Goal: Find specific fact: Find specific fact

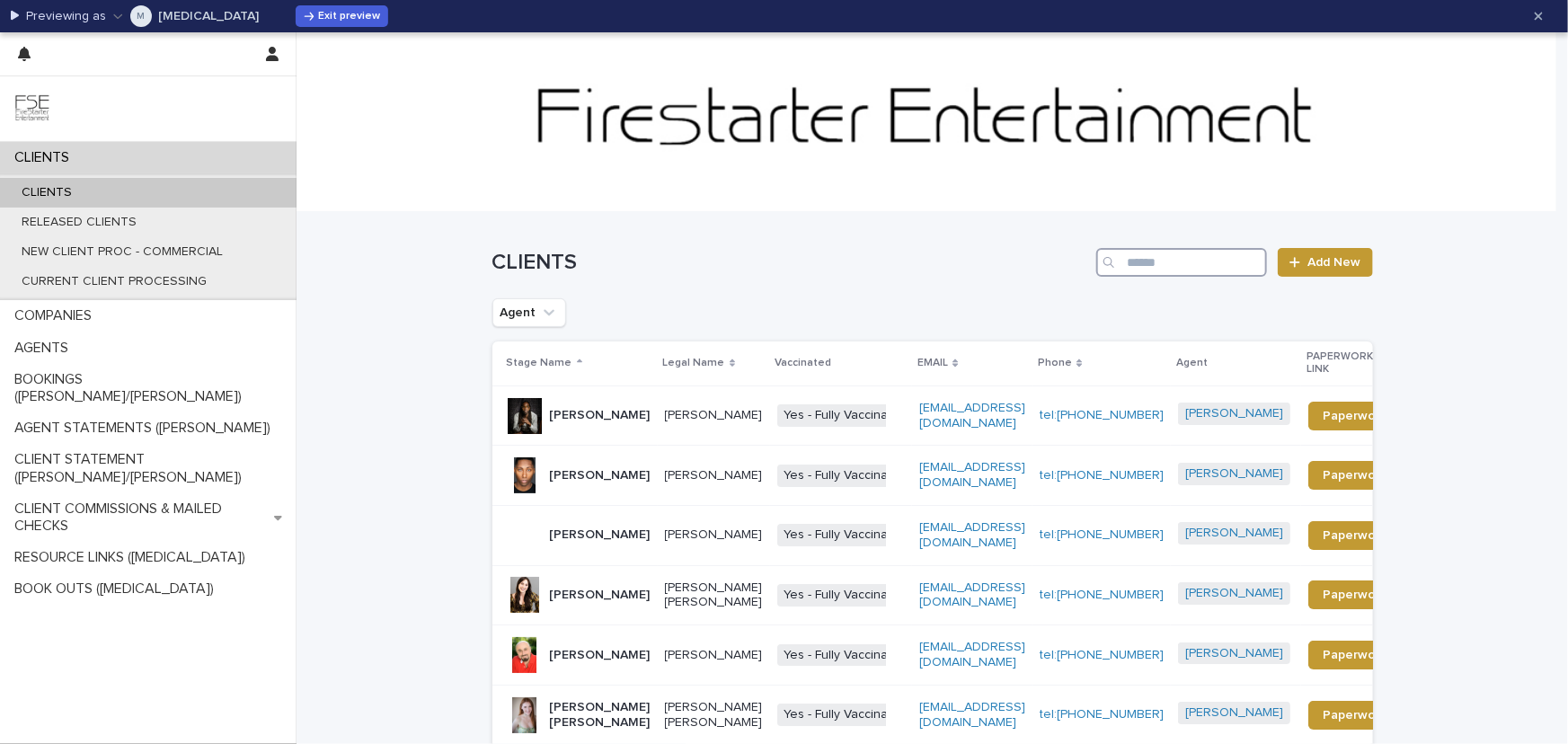
click at [1231, 251] on input "Search" at bounding box center [1181, 263] width 170 height 29
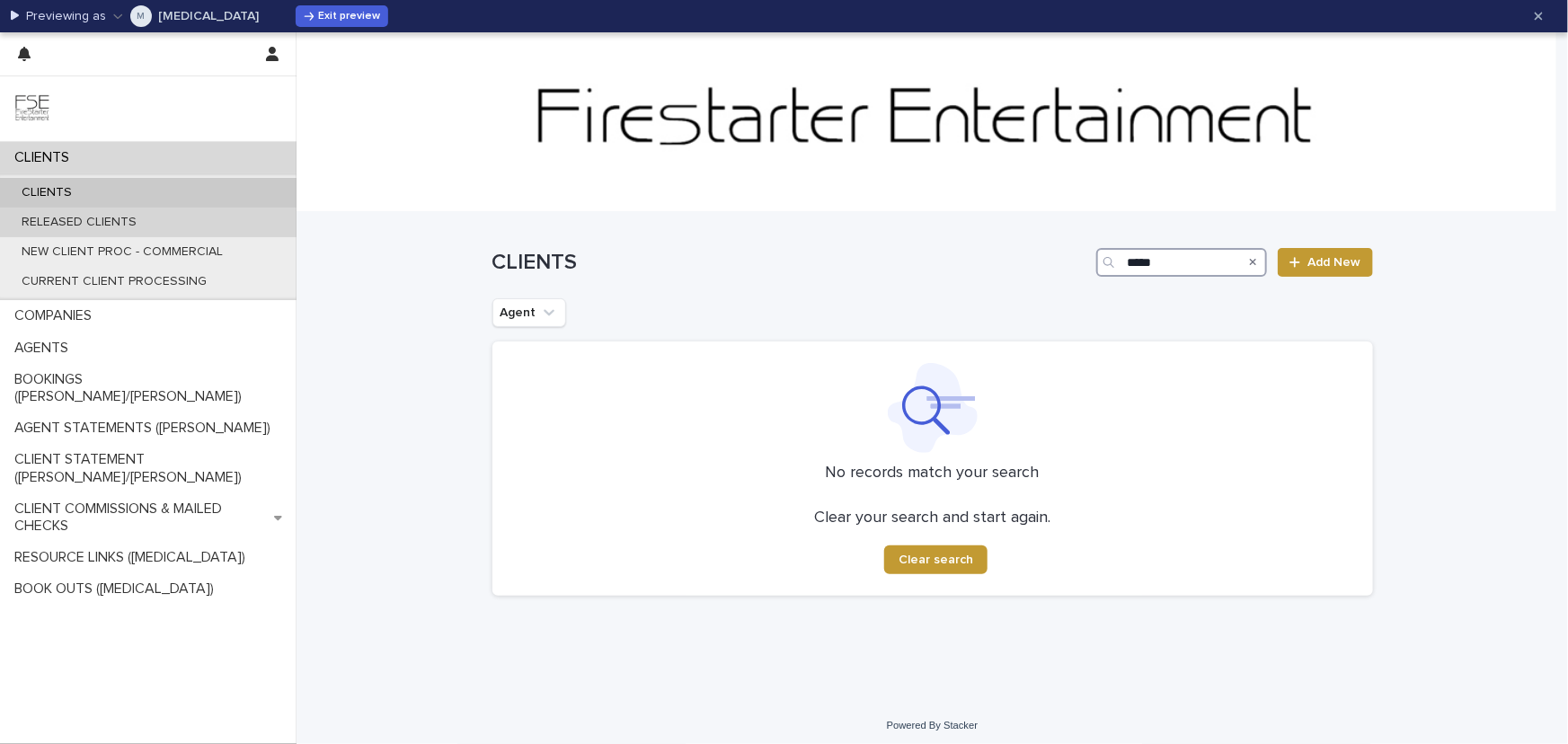
type input "*****"
click at [74, 221] on p "RELEASED CLIENTS" at bounding box center [78, 222] width 143 height 15
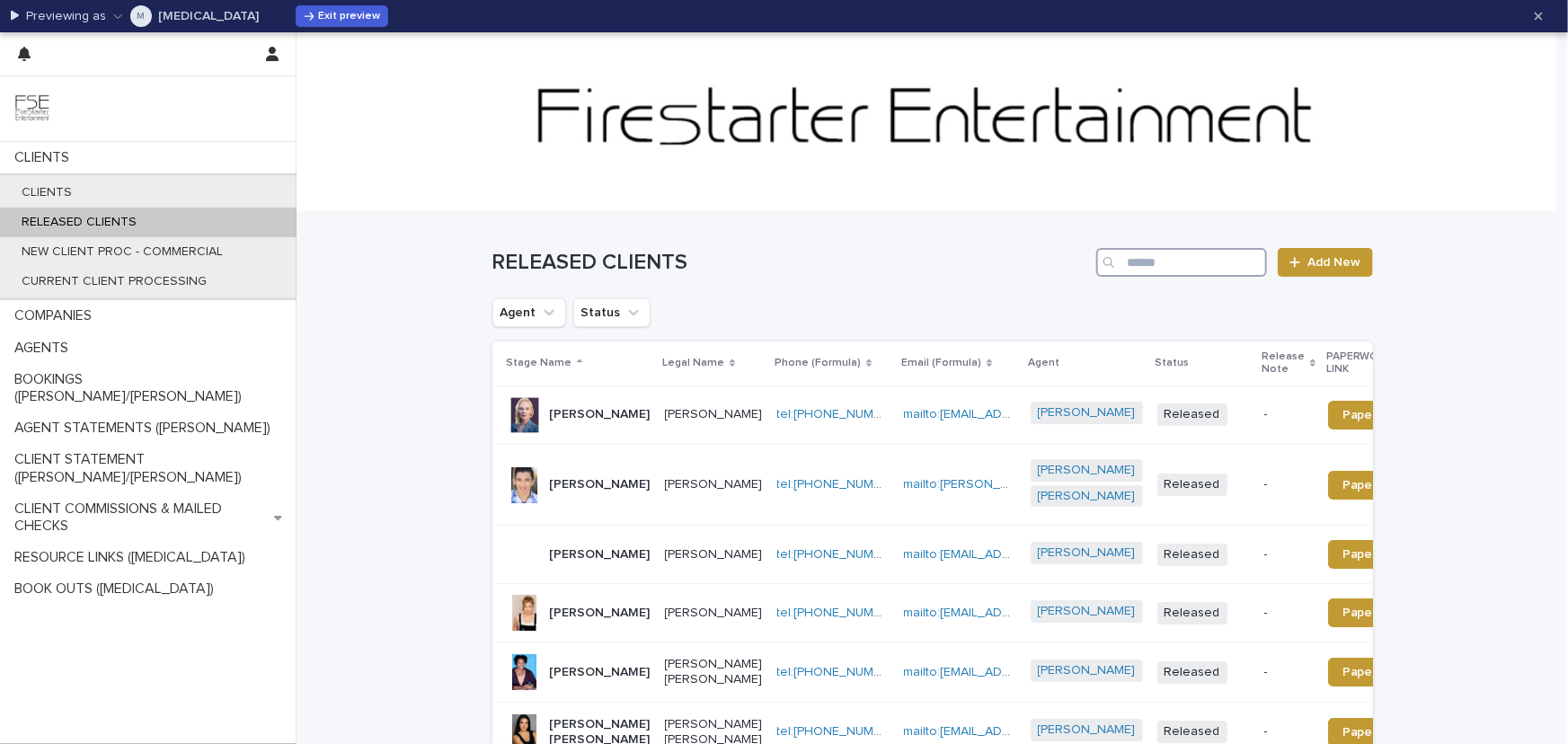
drag, startPoint x: 1134, startPoint y: 269, endPoint x: 1148, endPoint y: 267, distance: 14.1
click at [1136, 269] on input "Search" at bounding box center [1181, 263] width 170 height 29
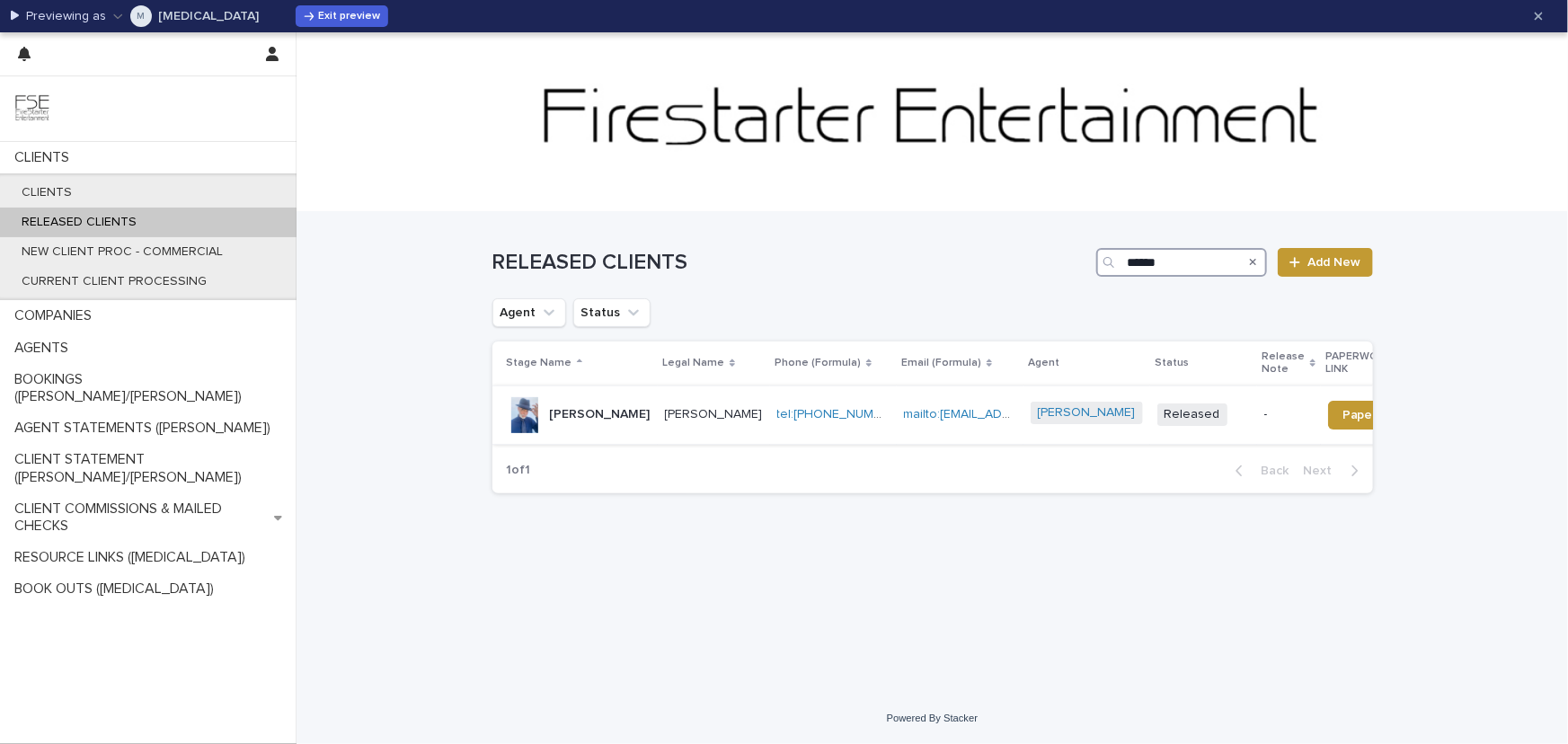
type input "******"
click at [569, 422] on p "[PERSON_NAME]" at bounding box center [600, 415] width 101 height 15
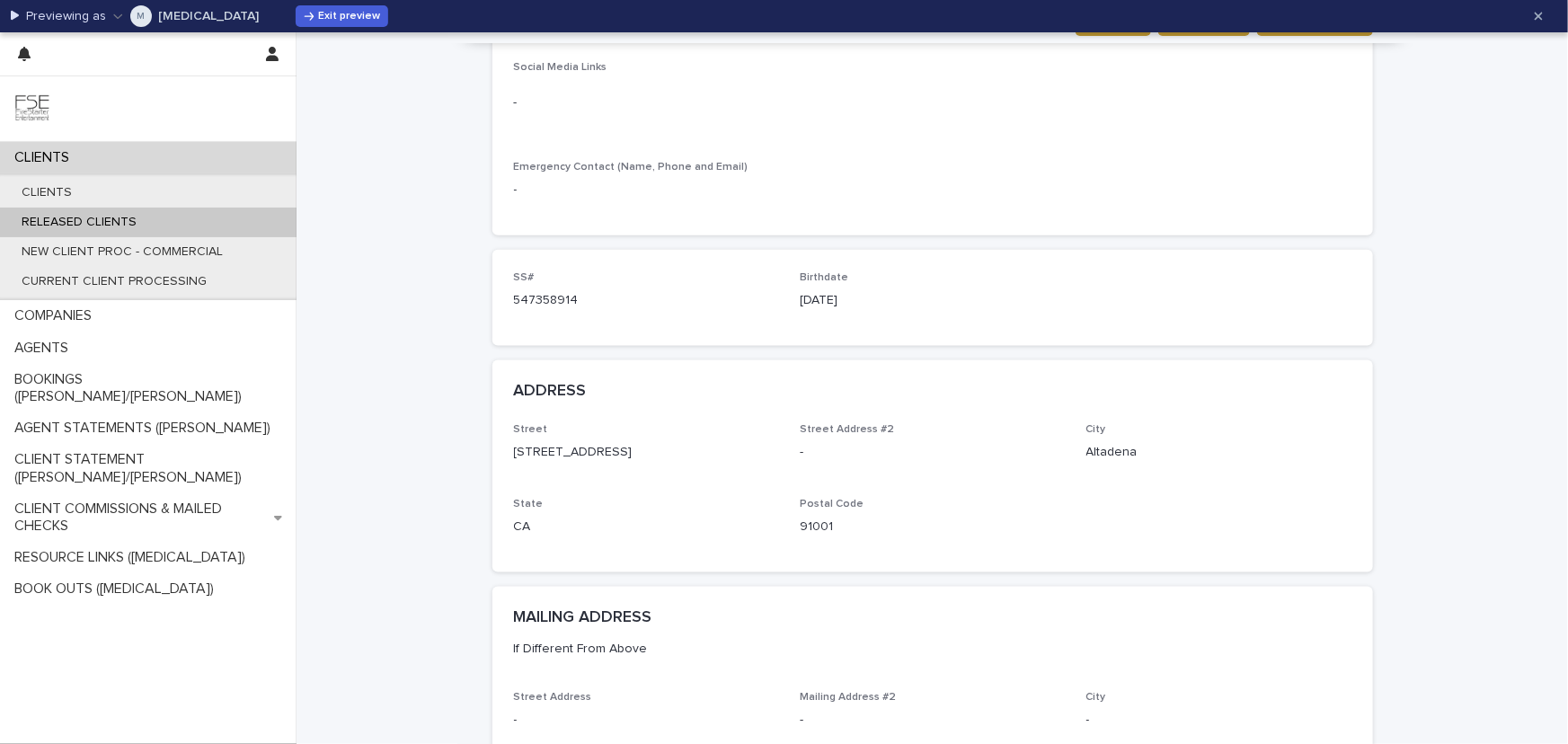
scroll to position [979, 0]
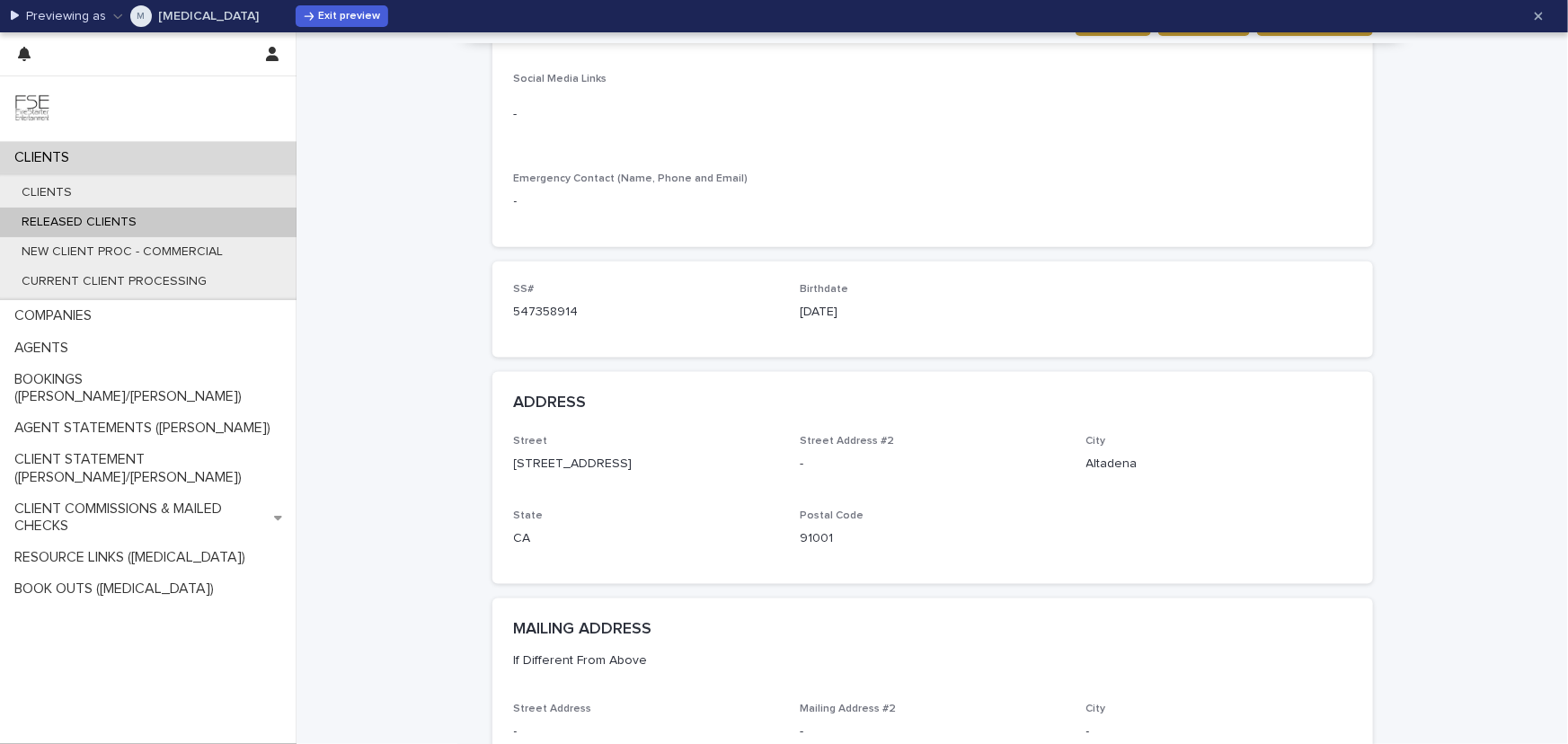
click at [514, 303] on p "547358914" at bounding box center [646, 313] width 265 height 19
click at [520, 303] on p "547358914" at bounding box center [646, 313] width 265 height 19
copy p "547358914"
